Goal: Information Seeking & Learning: Learn about a topic

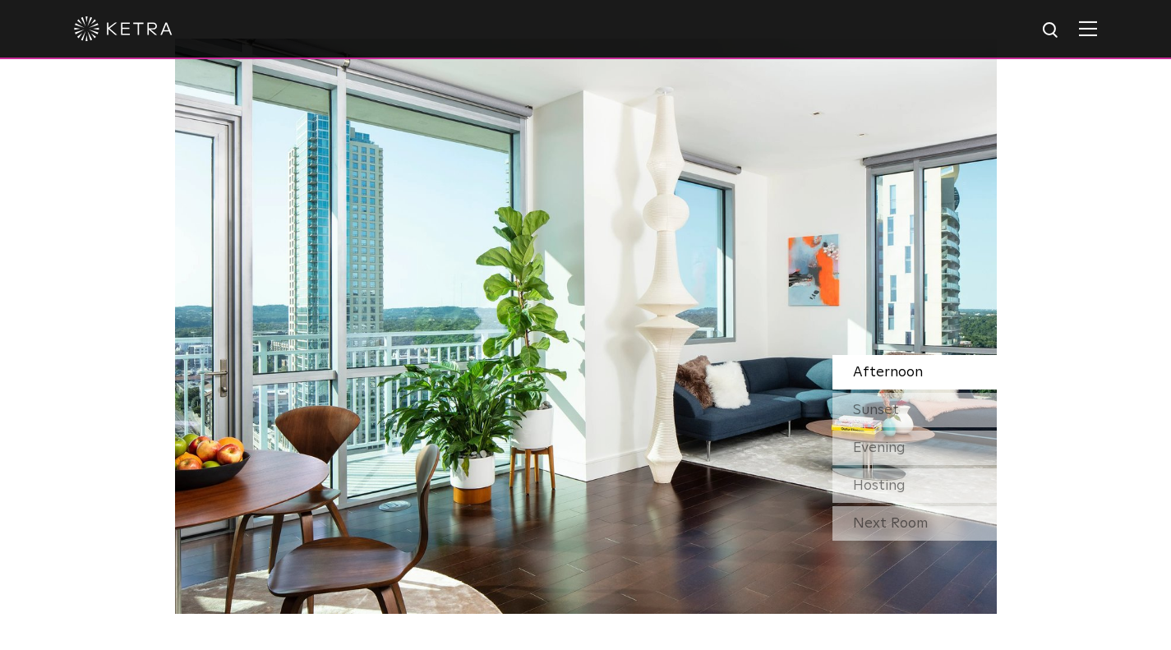
scroll to position [1425, 0]
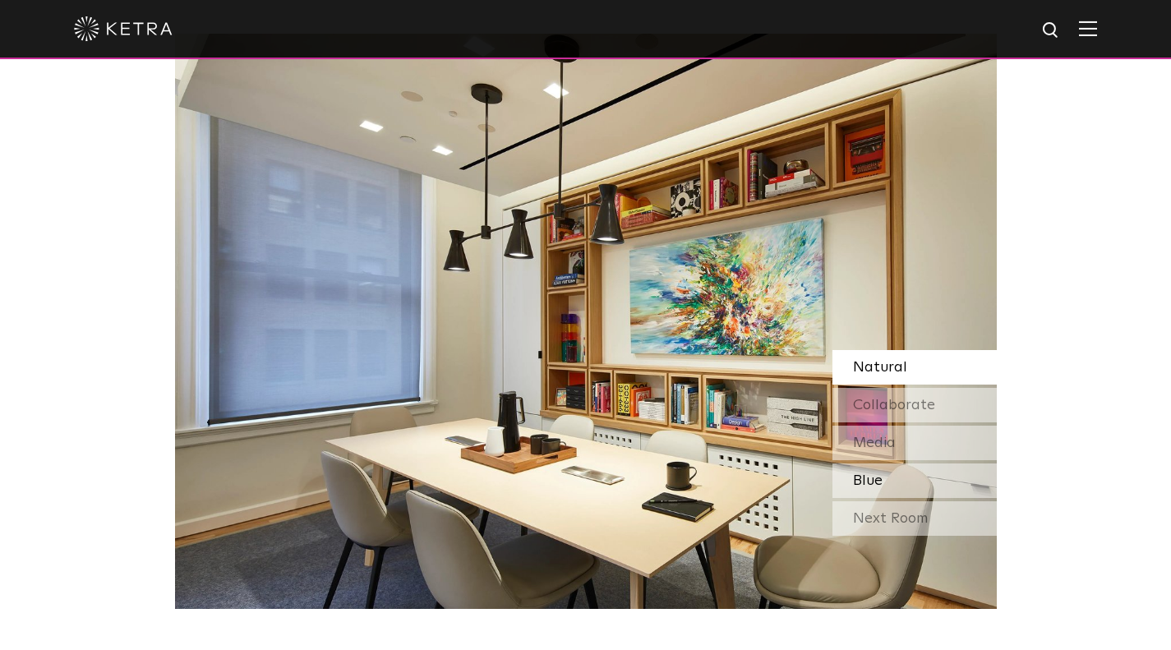
click at [883, 486] on div "Blue" at bounding box center [915, 481] width 164 height 35
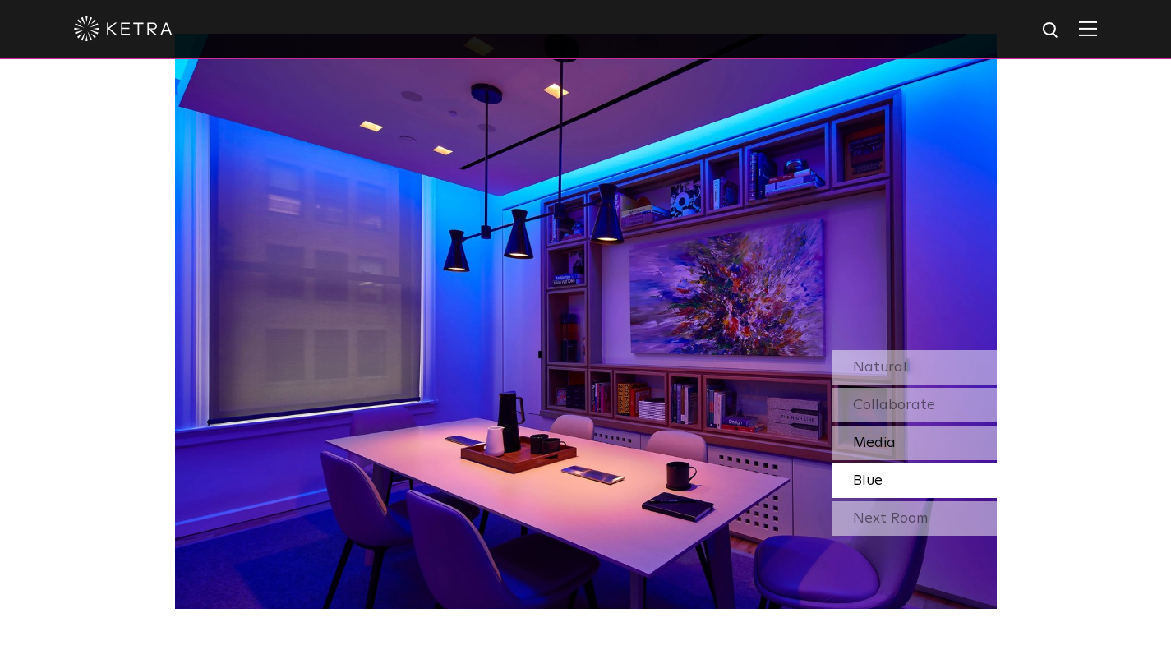
click at [883, 450] on span "Media" at bounding box center [874, 443] width 43 height 15
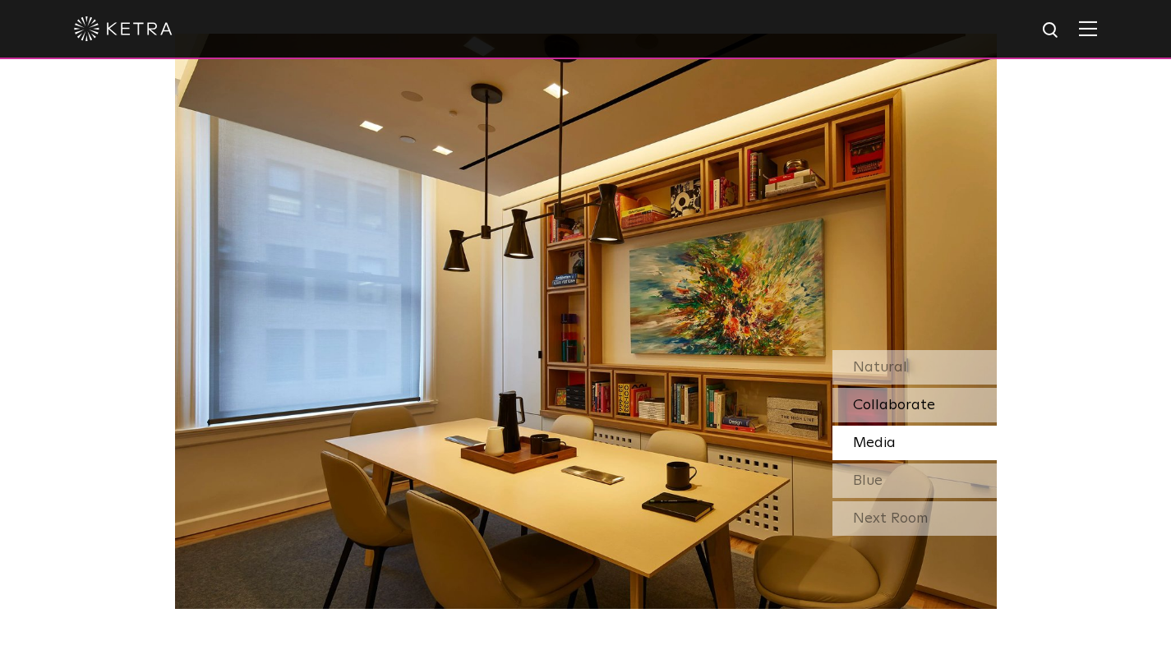
click at [875, 412] on span "Collaborate" at bounding box center [894, 405] width 82 height 15
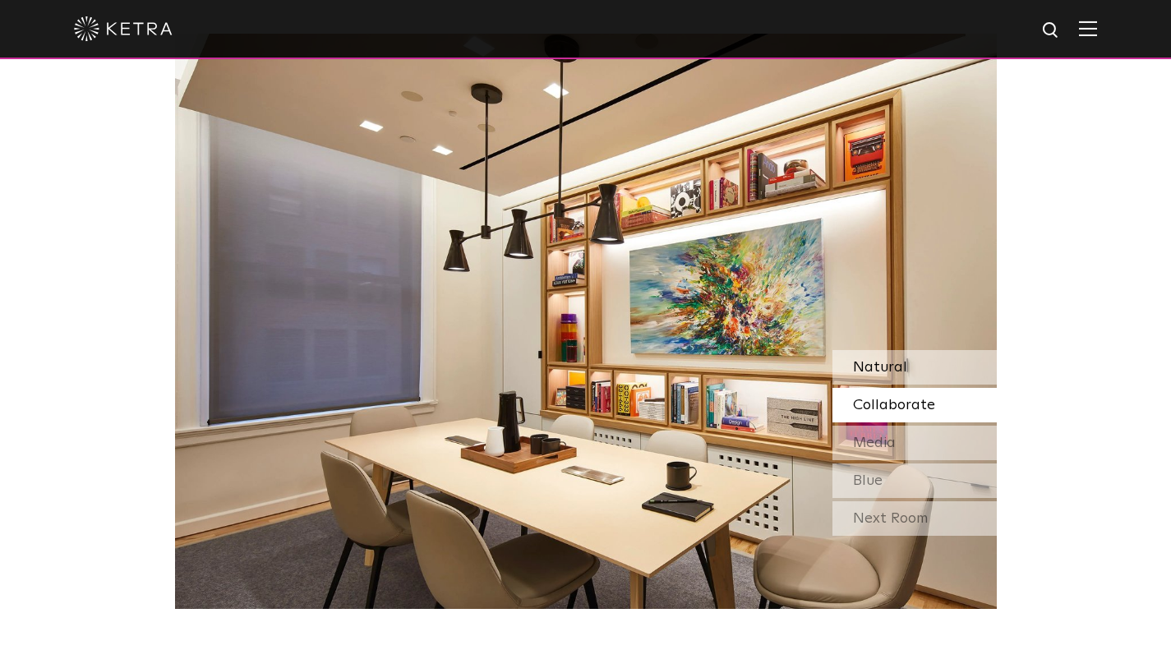
click at [861, 372] on span "Natural" at bounding box center [880, 367] width 54 height 15
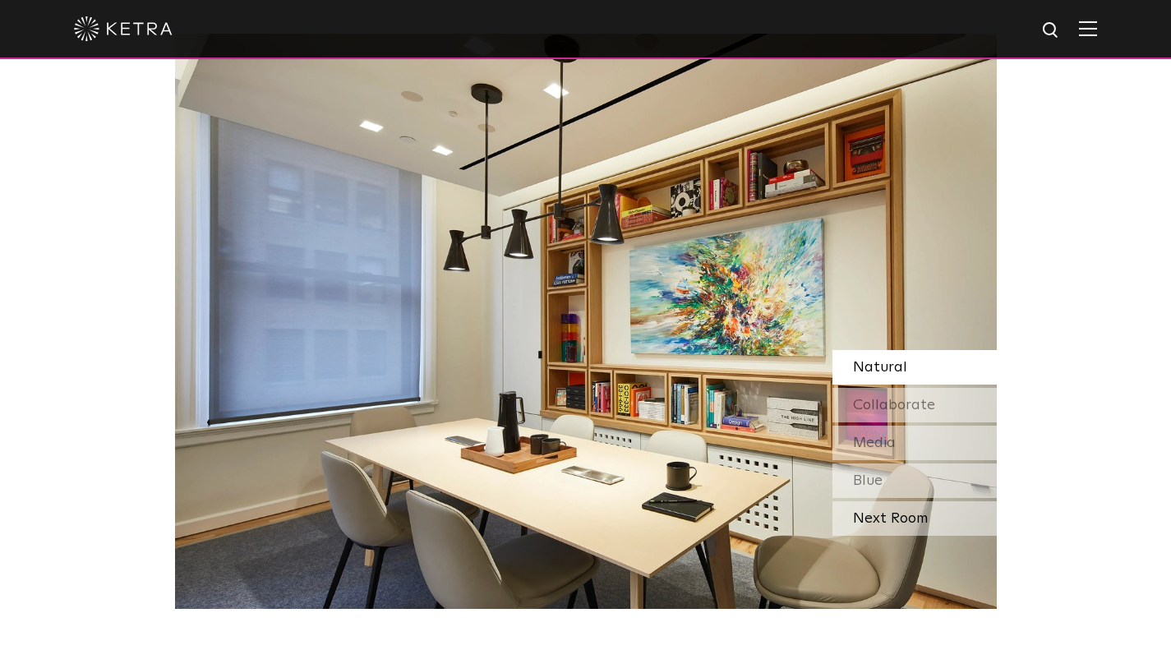
click at [881, 519] on div "Next Room" at bounding box center [915, 518] width 164 height 35
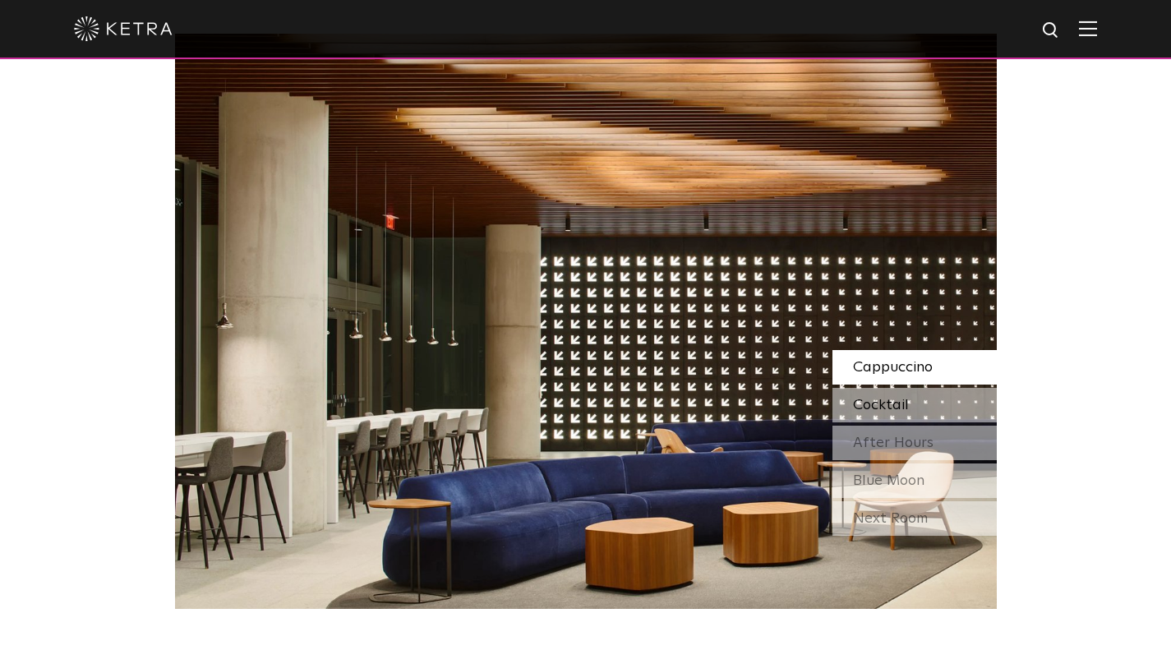
click at [892, 404] on span "Cocktail" at bounding box center [881, 405] width 56 height 15
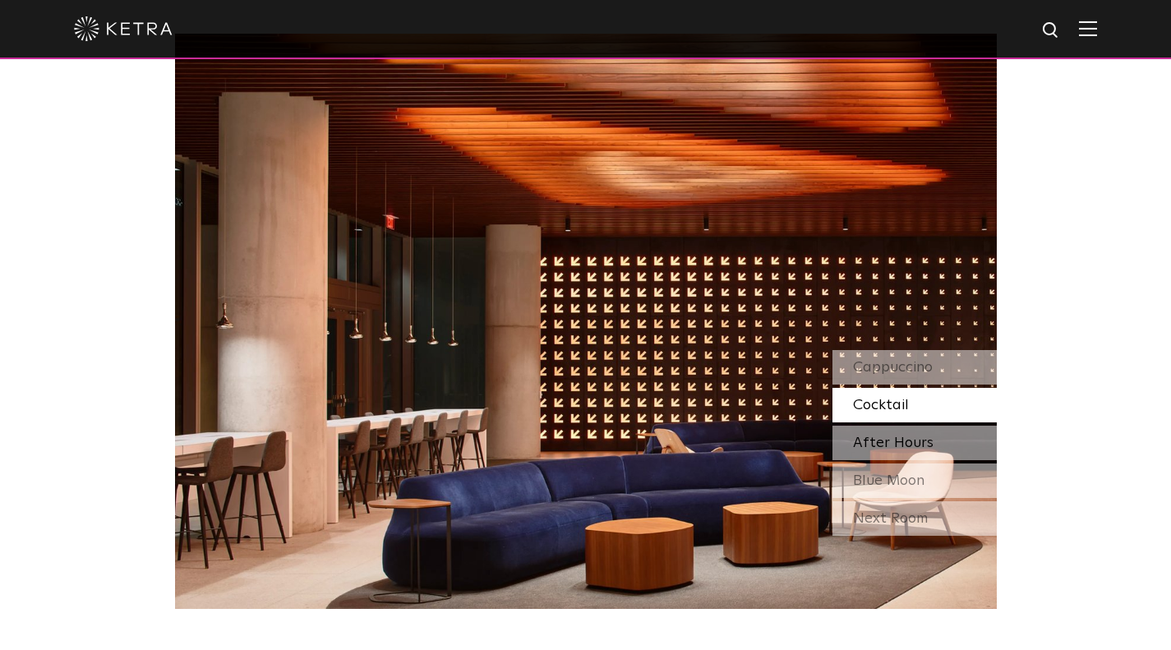
click at [892, 439] on span "After Hours" at bounding box center [893, 443] width 81 height 15
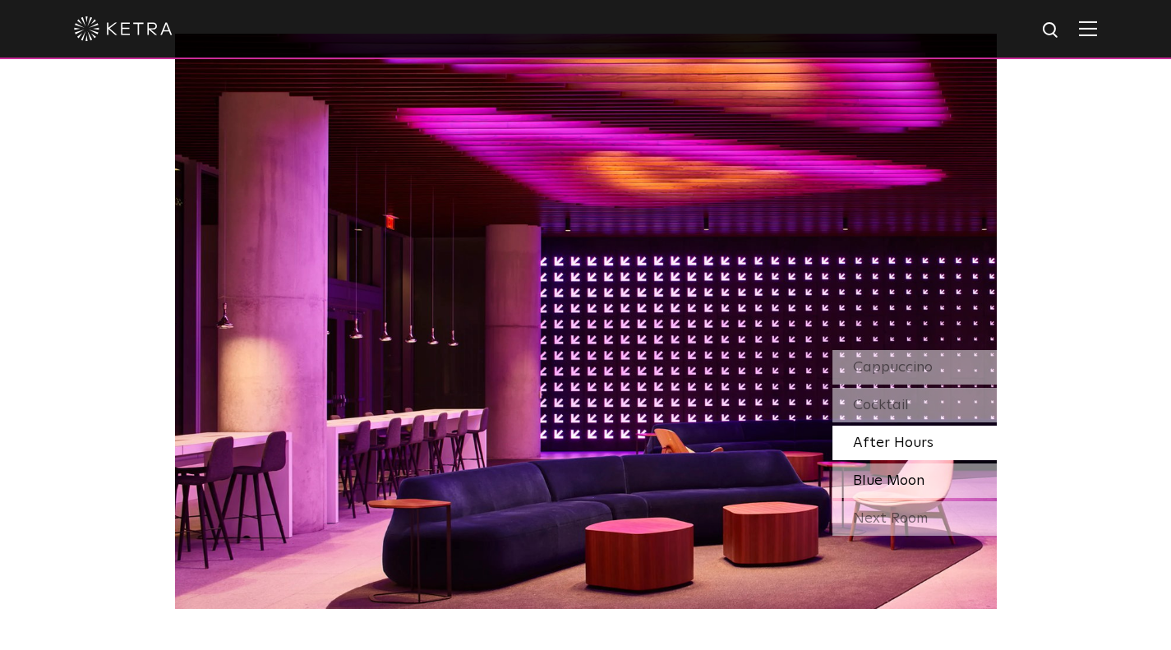
click at [895, 478] on span "Blue Moon" at bounding box center [889, 480] width 72 height 15
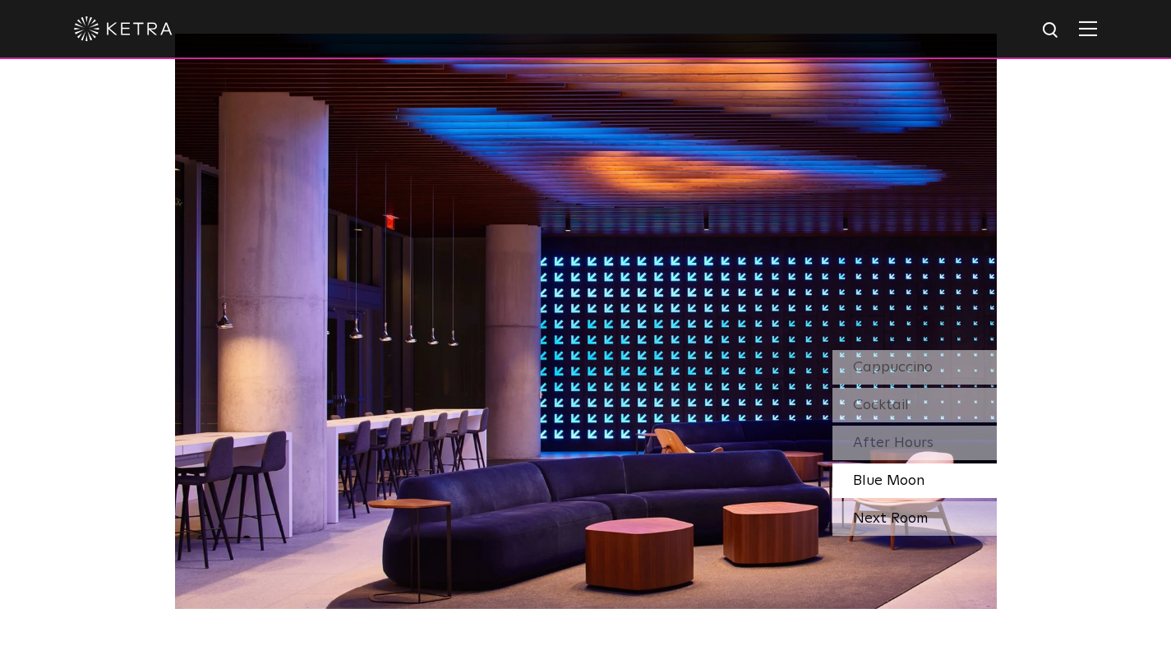
click at [896, 519] on div "Next Room" at bounding box center [915, 518] width 164 height 35
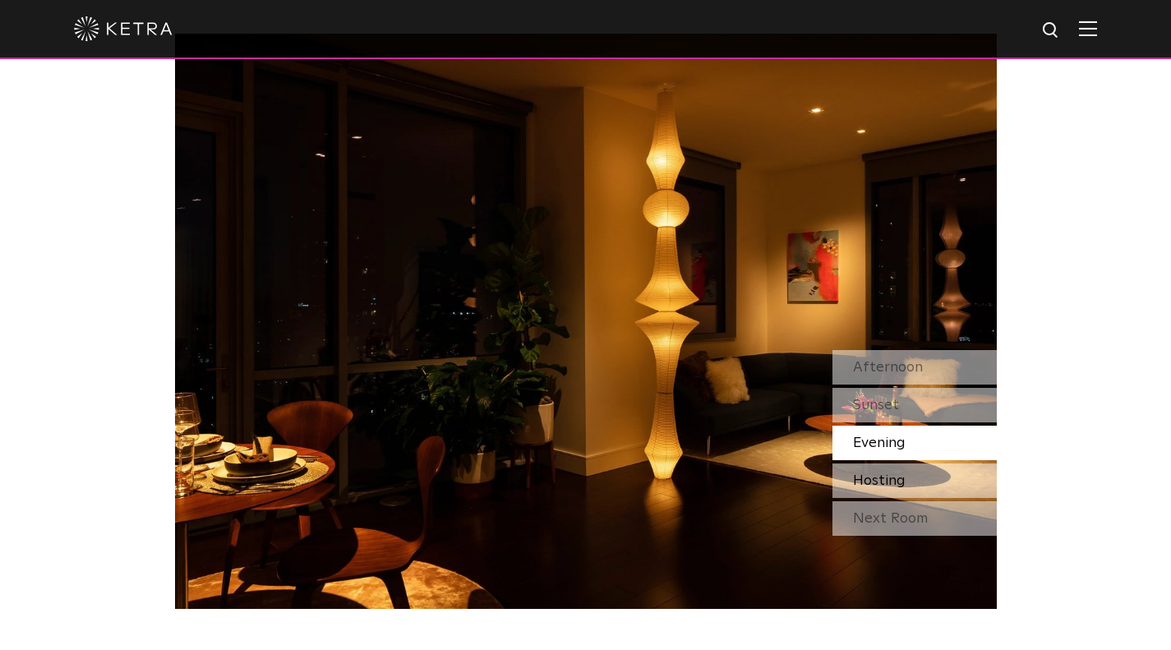
click at [875, 482] on span "Hosting" at bounding box center [879, 480] width 53 height 15
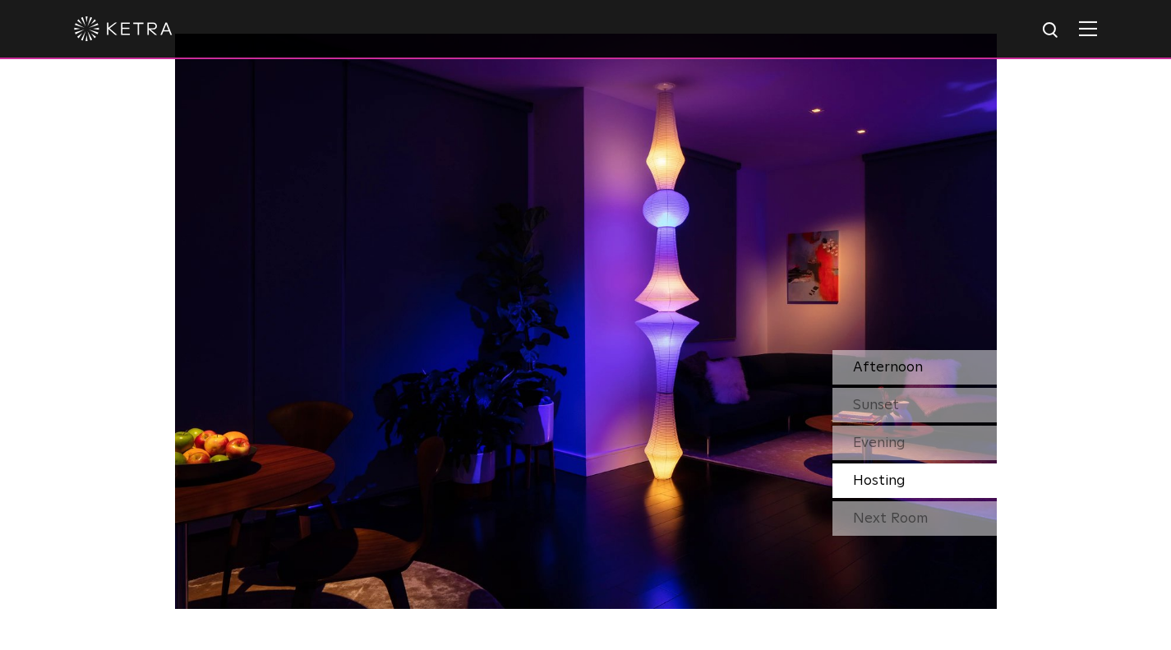
click at [861, 374] on span "Afternoon" at bounding box center [888, 367] width 70 height 15
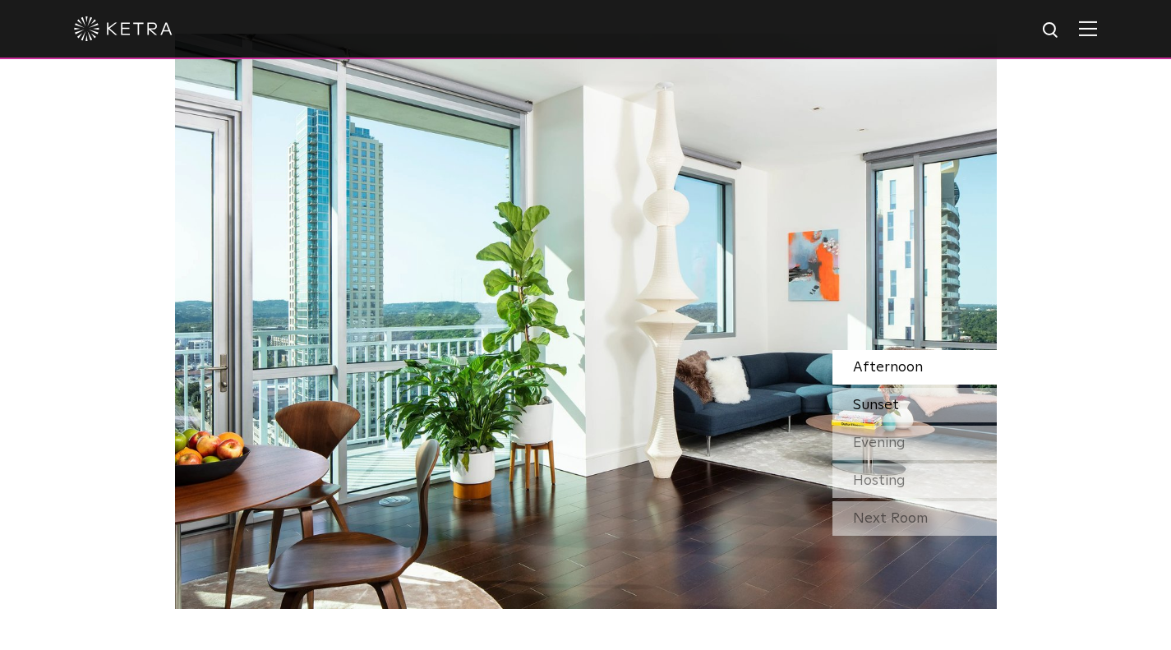
click at [881, 407] on span "Sunset" at bounding box center [876, 405] width 46 height 15
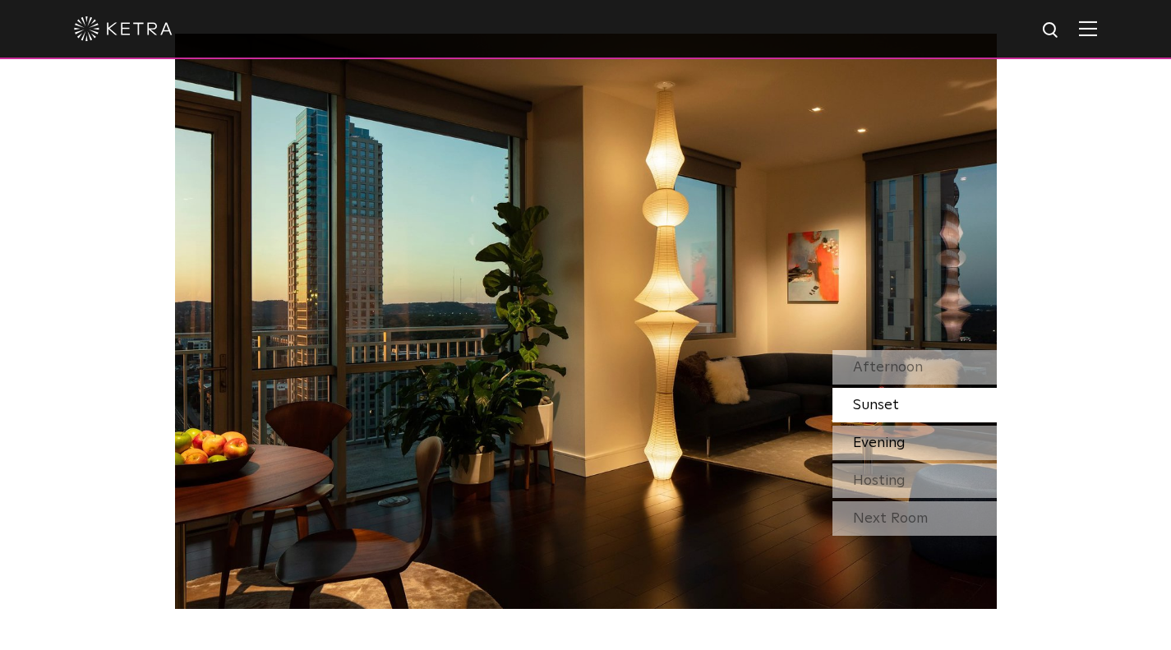
click at [885, 440] on span "Evening" at bounding box center [879, 443] width 53 height 15
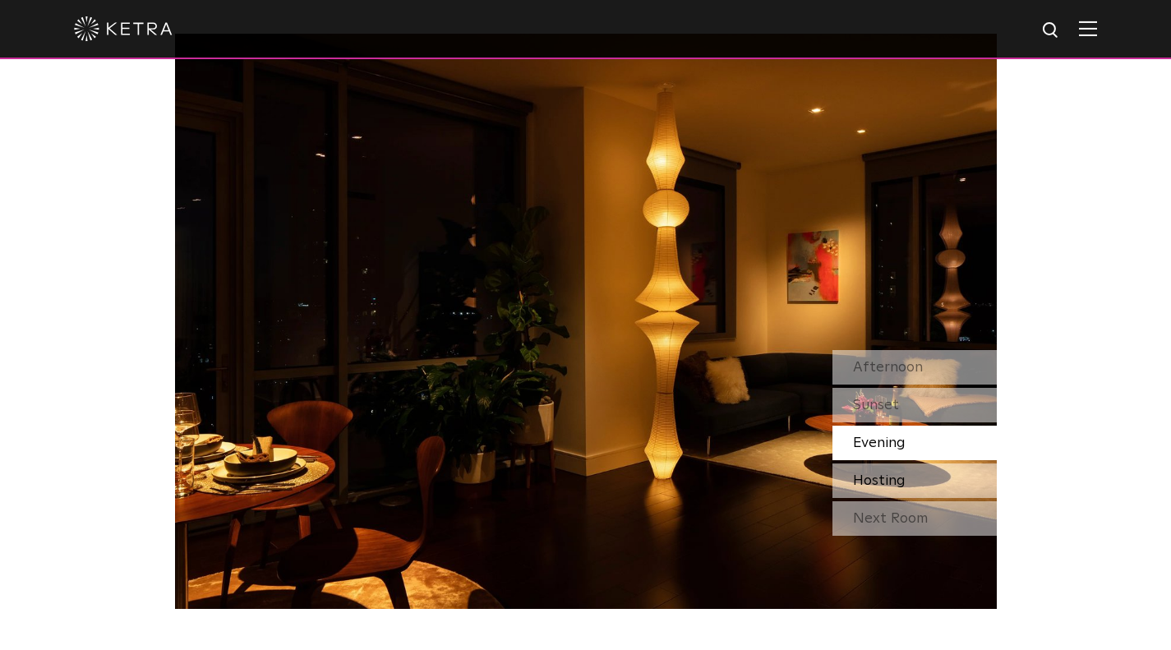
click at [884, 481] on span "Hosting" at bounding box center [879, 480] width 53 height 15
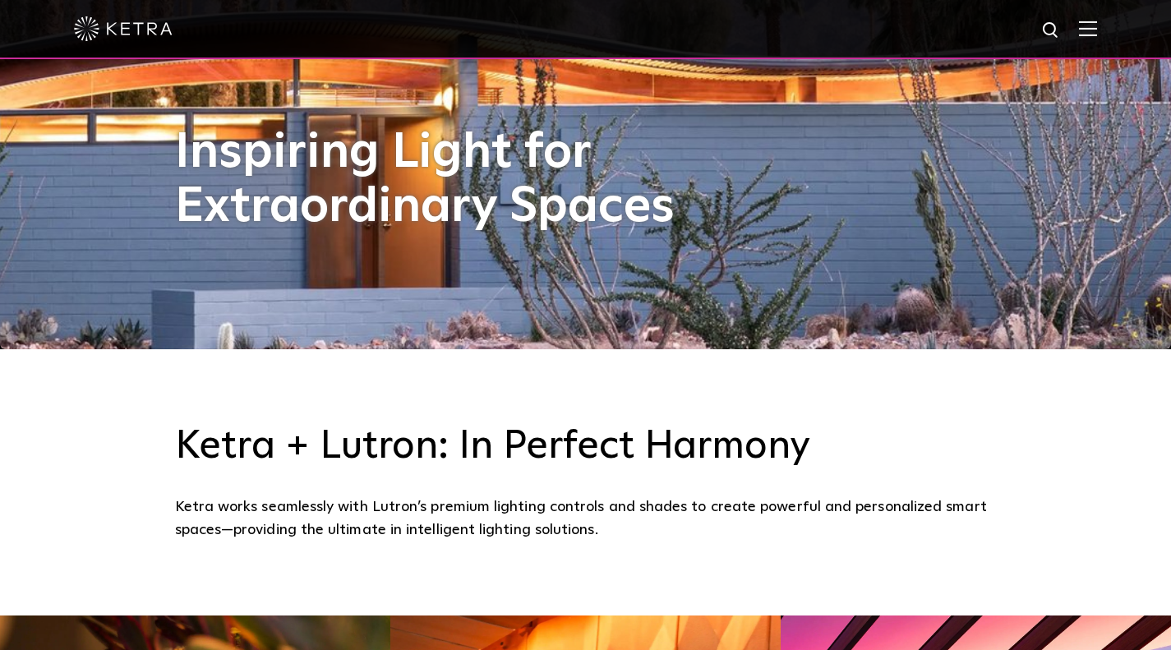
scroll to position [13, 0]
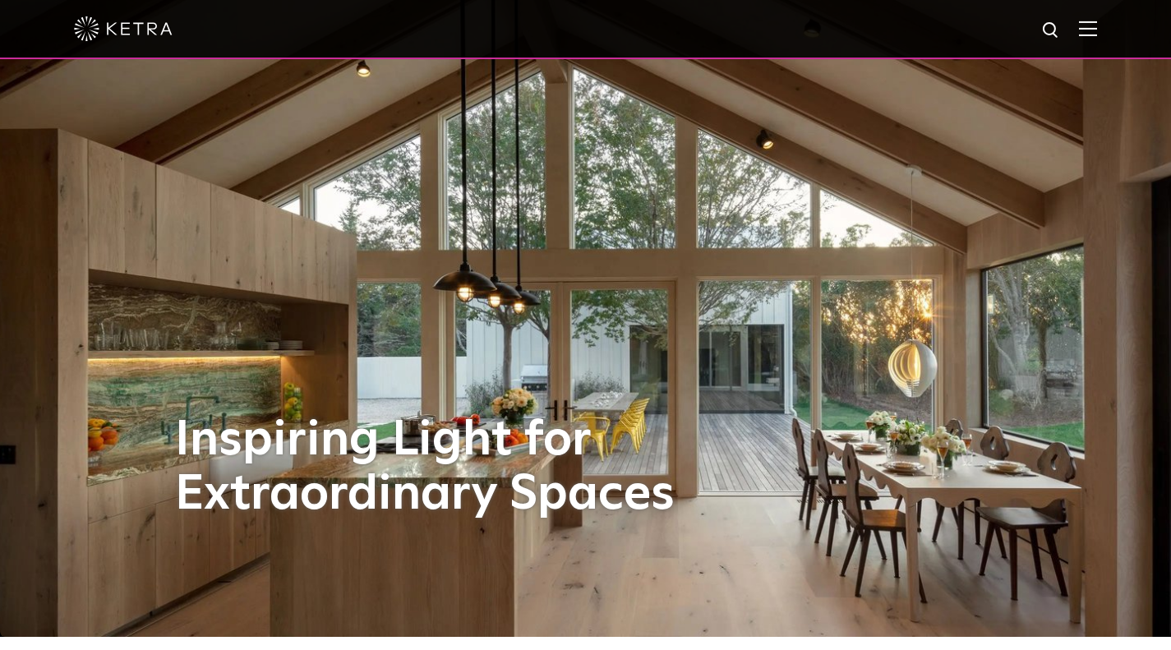
click at [1097, 33] on img at bounding box center [1088, 29] width 18 height 16
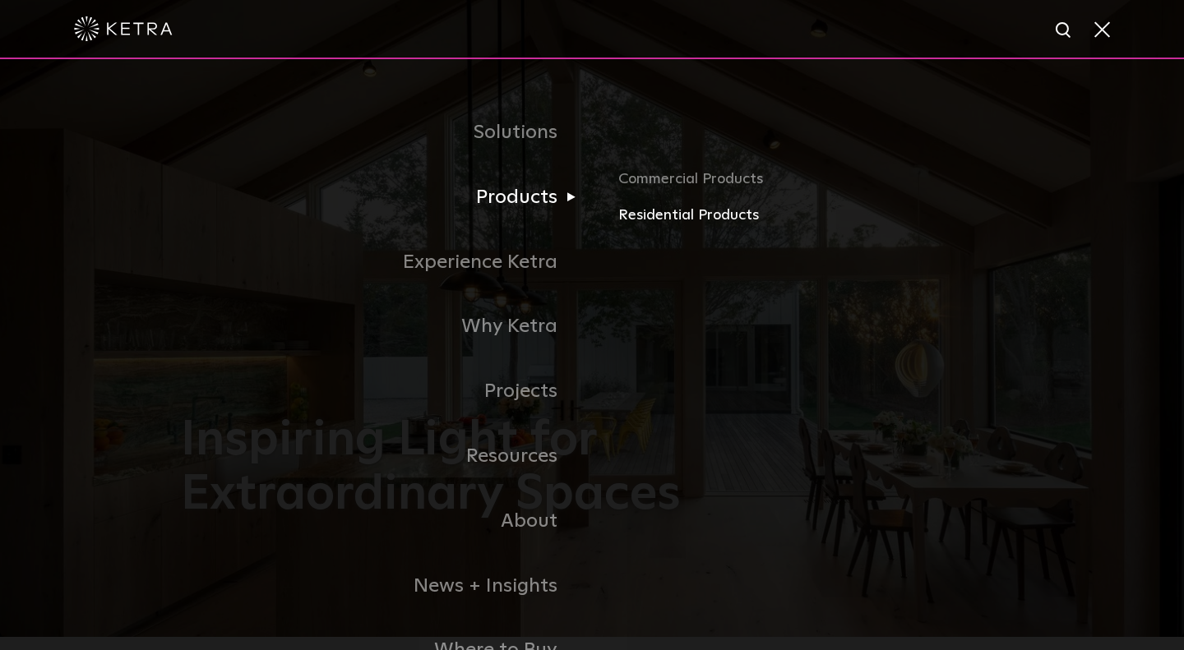
click at [648, 222] on link "Residential Products" at bounding box center [810, 216] width 385 height 24
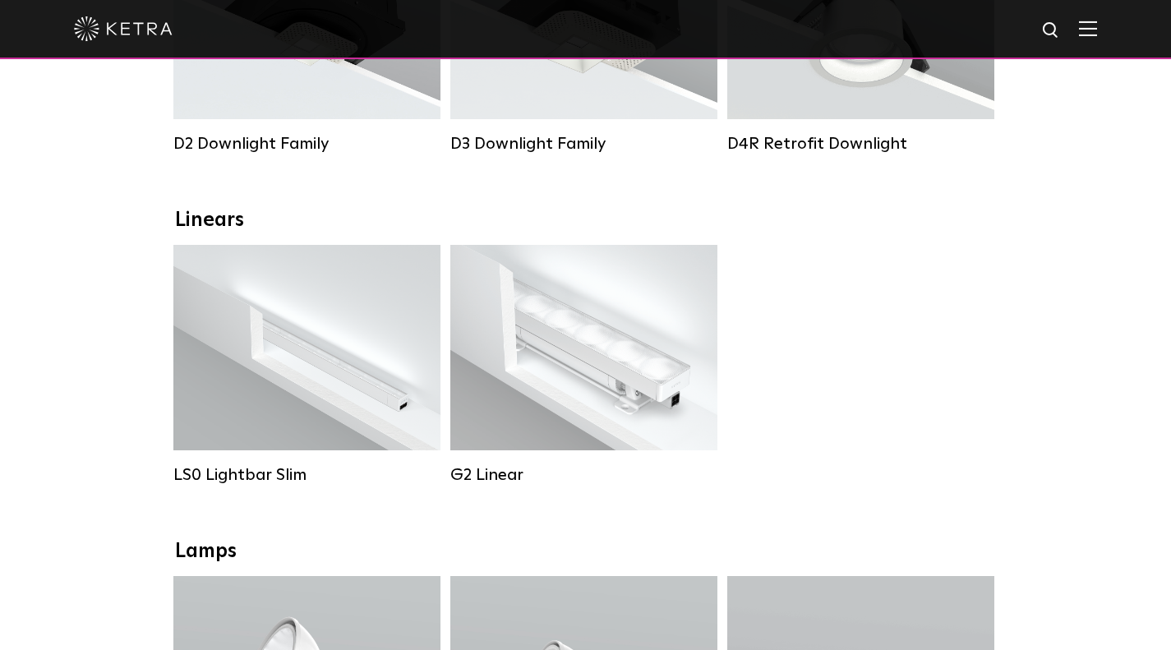
scroll to position [449, 0]
click at [208, 233] on div "Linears" at bounding box center [586, 221] width 822 height 24
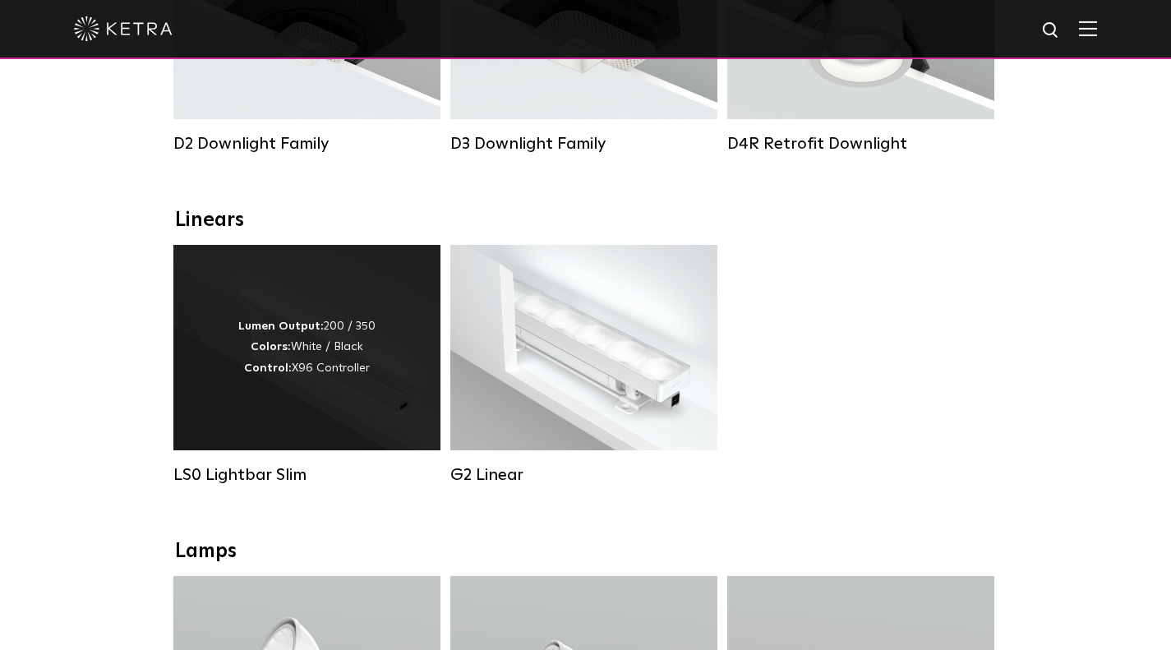
click at [280, 316] on div "Lumen Output: 200 / 350 Colors: White / Black Control: X96 Controller" at bounding box center [306, 348] width 267 height 206
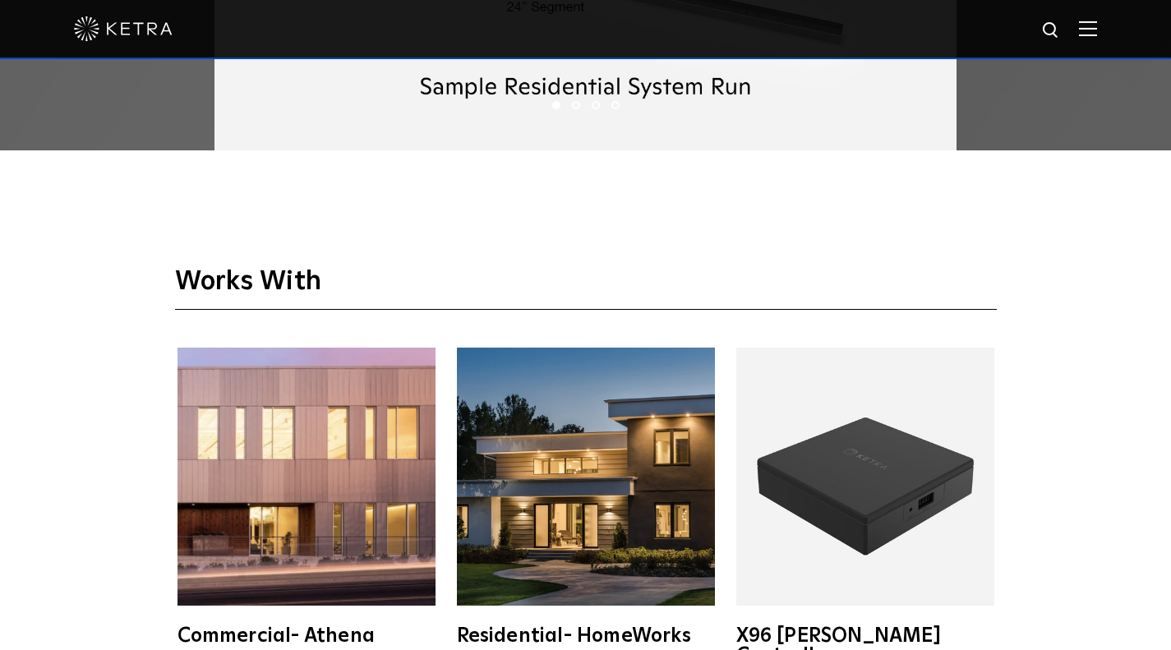
scroll to position [2496, 0]
